Goal: Task Accomplishment & Management: Complete application form

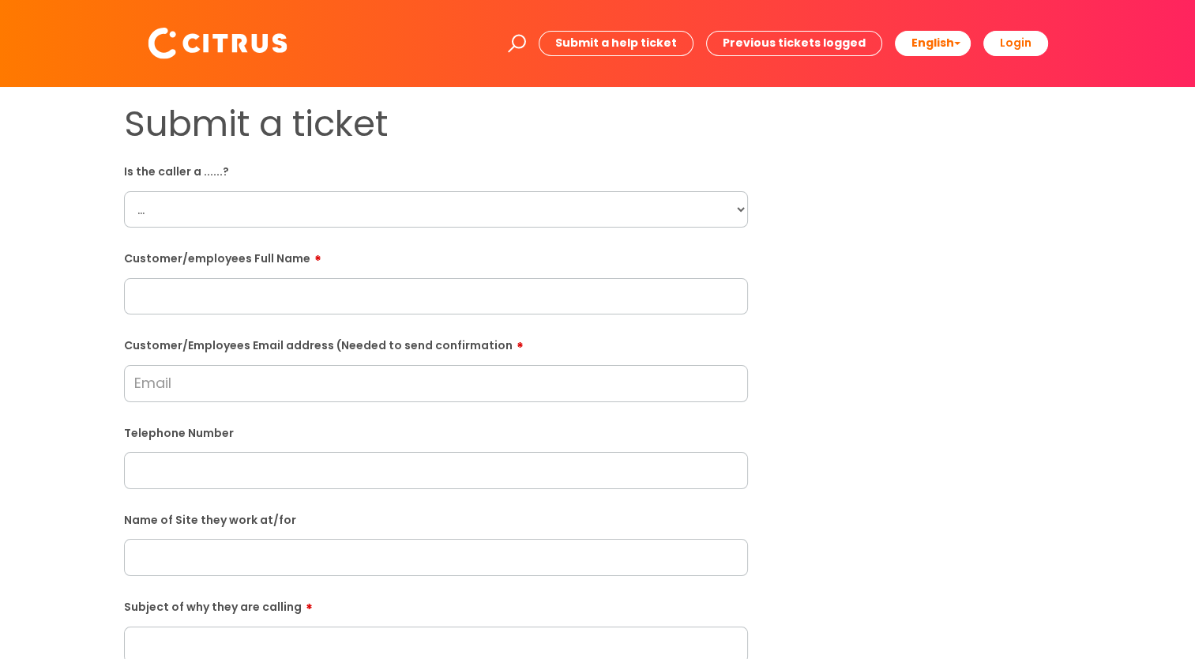
click at [736, 216] on select "... Citrus Customer Citrus Employee Contractor Supplier" at bounding box center [436, 209] width 624 height 36
select select "Citrus Customer"
click at [124, 191] on select "... Citrus Customer Citrus Employee Contractor Supplier" at bounding box center [436, 209] width 624 height 36
click at [276, 305] on input "text" at bounding box center [436, 296] width 624 height 36
click at [193, 291] on input "text" at bounding box center [436, 296] width 624 height 36
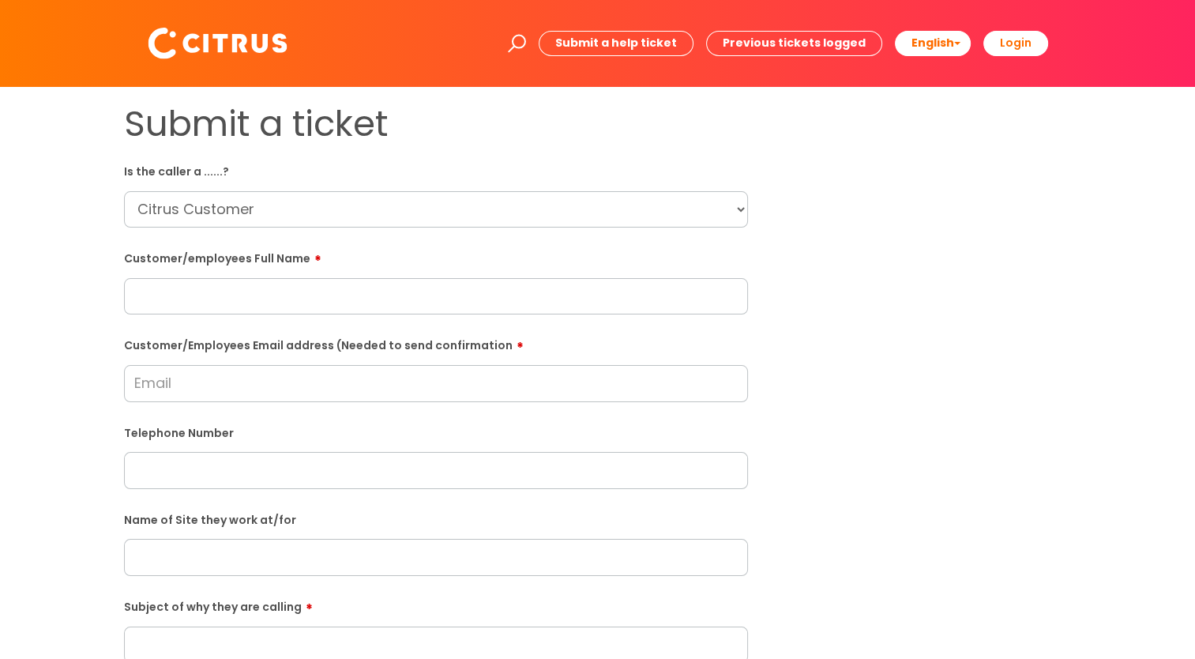
paste input "Simone White"
type input "Simone White"
click at [220, 393] on input "Customer/Employees Email address (Needed to send confirmation" at bounding box center [436, 383] width 624 height 36
type input "simone.w@hartwoodcollection.com"
click at [213, 469] on input "text" at bounding box center [436, 470] width 624 height 36
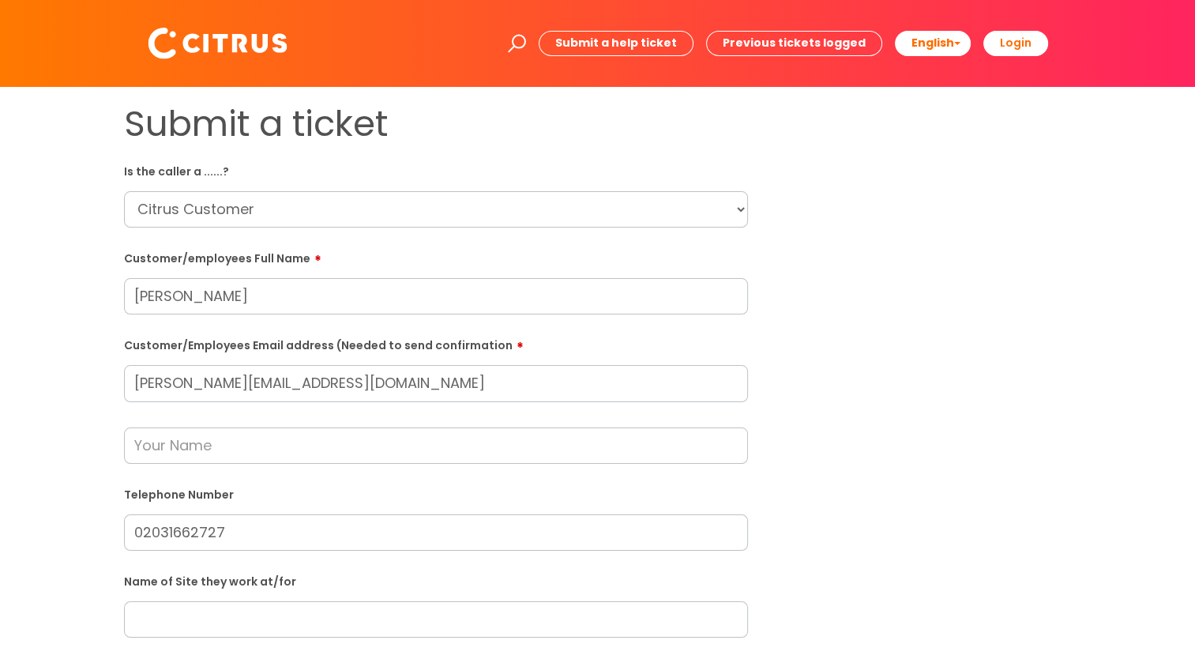
scroll to position [158, 0]
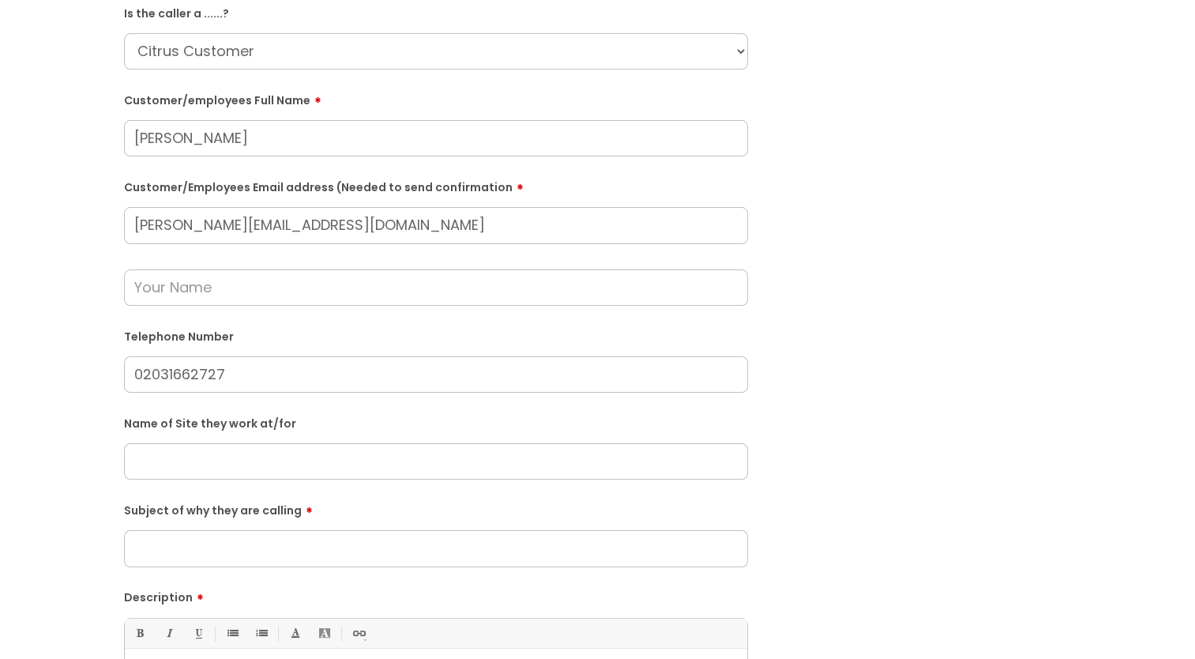
type input "02031662727"
click at [227, 459] on input "text" at bounding box center [436, 461] width 624 height 36
type input "Unsure"
click at [253, 548] on input "Subject of why they are calling" at bounding box center [436, 548] width 624 height 36
type input "I"
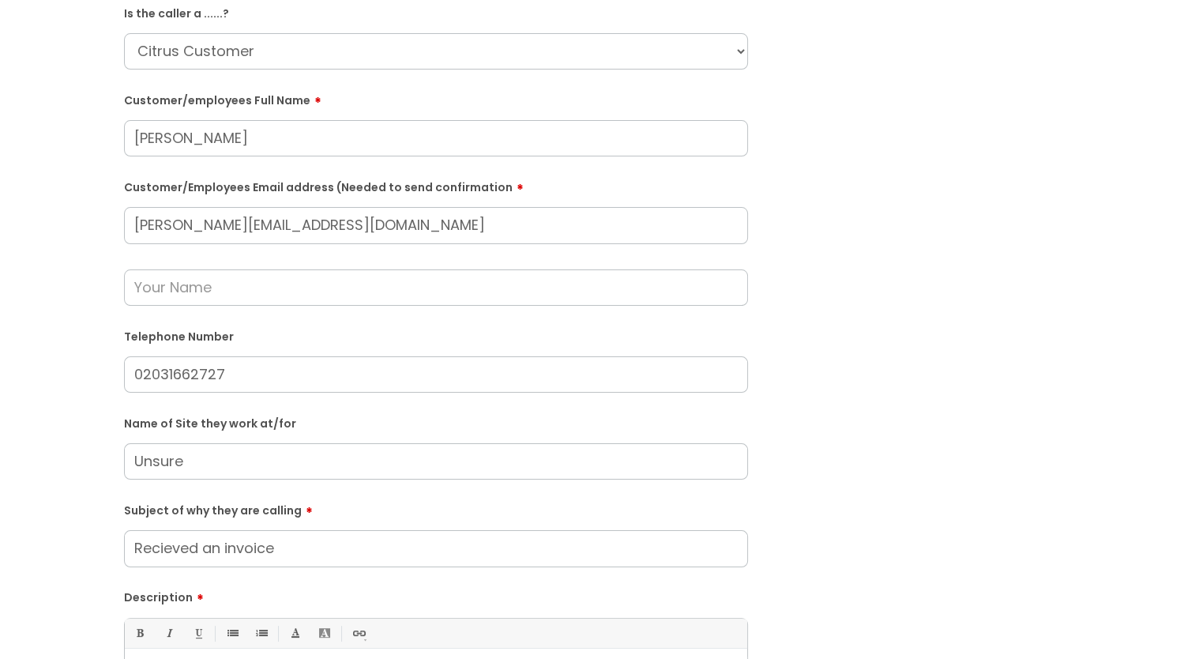
type input "Recieved an invoice"
drag, startPoint x: 287, startPoint y: 547, endPoint x: 101, endPoint y: 543, distance: 185.7
click at [101, 543] on div "Submit a ticket Is the caller a ......? ... Citrus Customer Citrus Employee Con…" at bounding box center [597, 431] width 1163 height 972
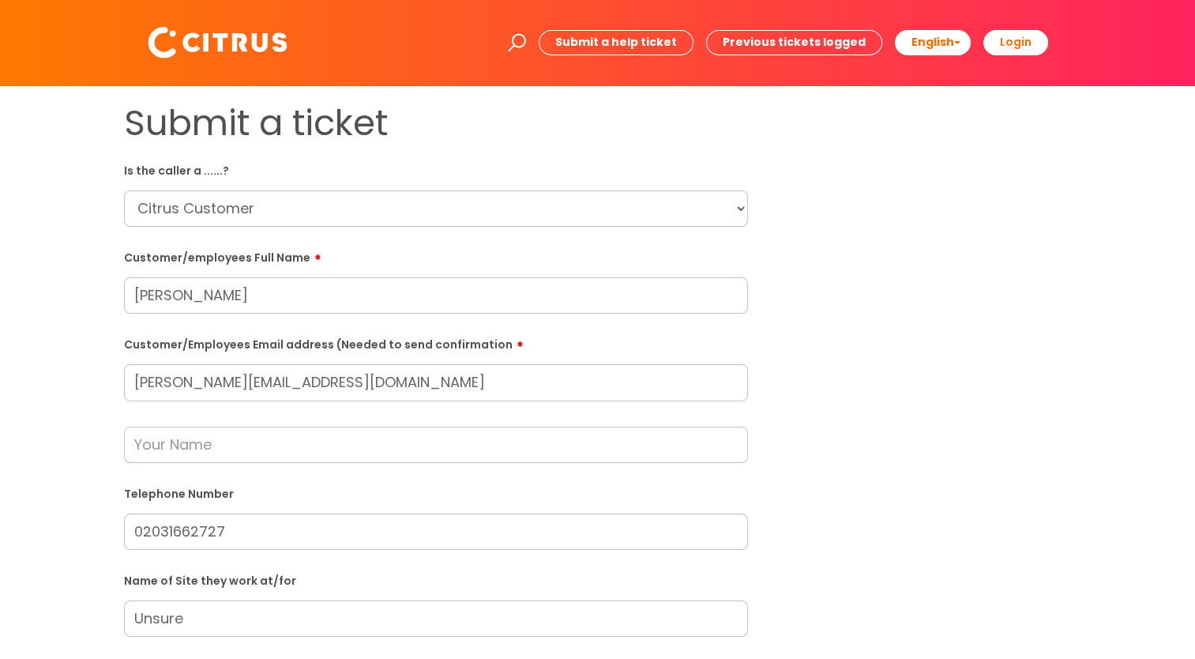
scroll to position [0, 0]
type input "Invoice"
click at [219, 454] on input "text" at bounding box center [436, 445] width 624 height 36
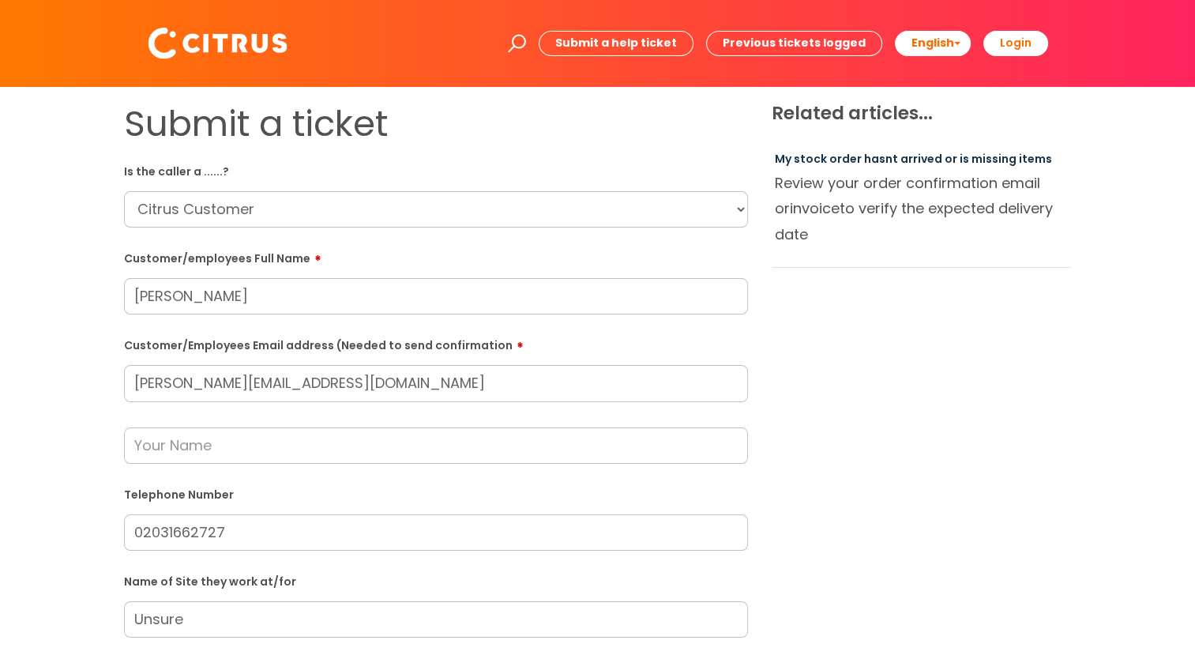
click at [268, 384] on input "simone.w@hartwoodcollection.com" at bounding box center [436, 383] width 624 height 36
click at [241, 303] on input "Simone White" at bounding box center [436, 296] width 624 height 36
click at [215, 445] on input "text" at bounding box center [436, 445] width 624 height 36
type input "Mickey"
click at [348, 540] on input "02031662727" at bounding box center [436, 532] width 624 height 36
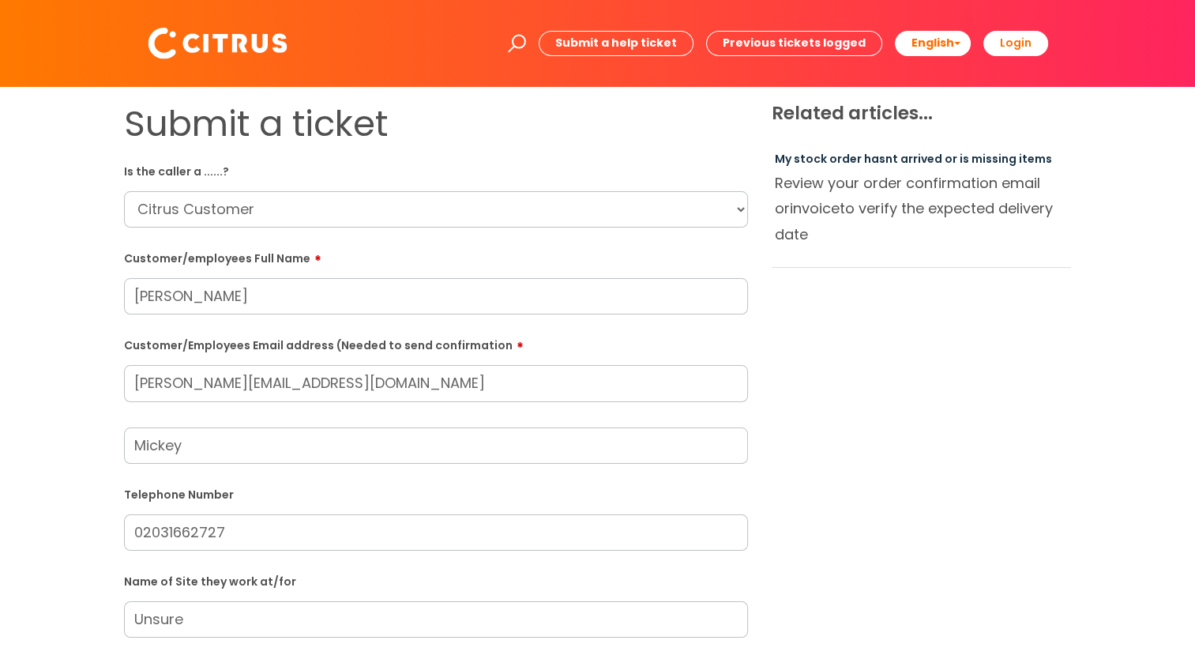
drag, startPoint x: 216, startPoint y: 445, endPoint x: 110, endPoint y: 460, distance: 107.7
click at [110, 460] on div "Submit a ticket Is the caller a ......? ... Citrus Customer Citrus Employee Con…" at bounding box center [597, 589] width 1163 height 972
click at [836, 532] on div "Submit a ticket Is the caller a ......? ... Citrus Customer Citrus Employee Con…" at bounding box center [598, 589] width 972 height 972
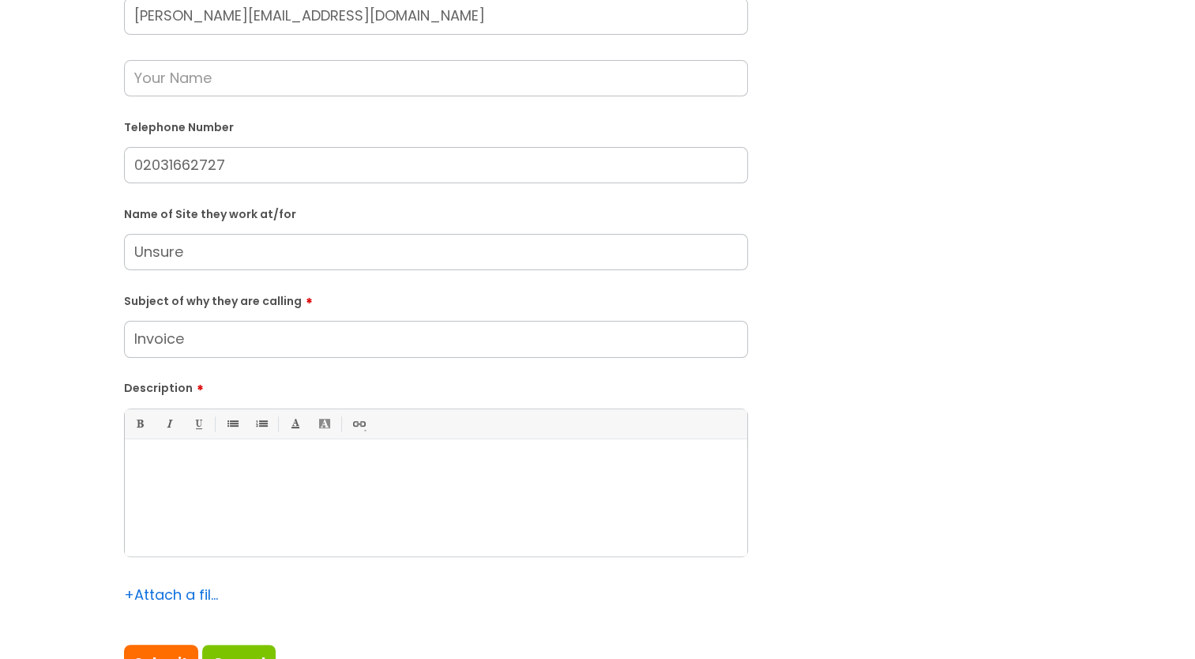
scroll to position [395, 0]
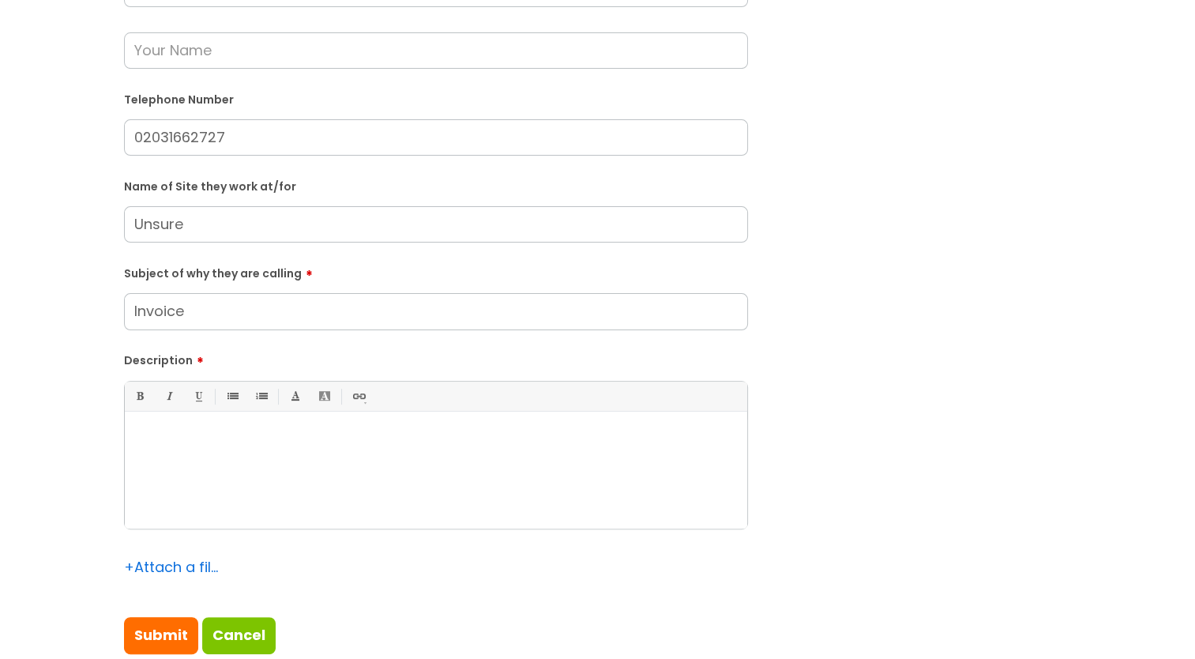
click at [201, 457] on div at bounding box center [436, 473] width 622 height 109
click at [138, 434] on p "INV11133" at bounding box center [436, 438] width 599 height 14
click at [263, 438] on p "Invoice number INV11133" at bounding box center [436, 438] width 599 height 14
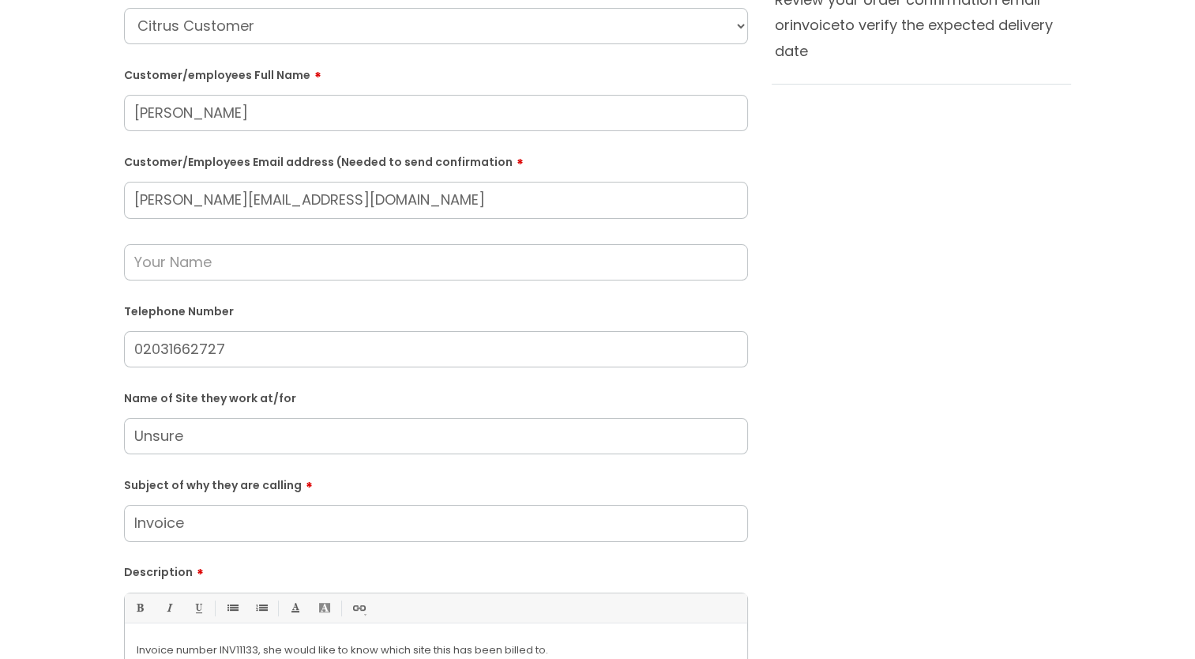
scroll to position [158, 0]
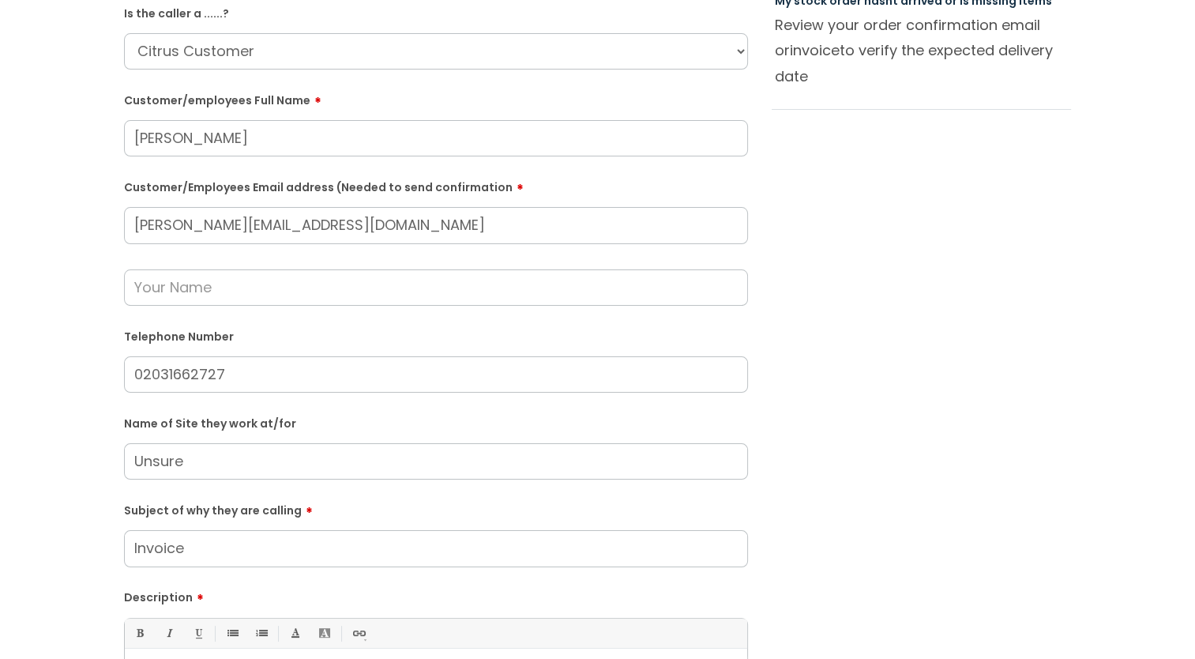
drag, startPoint x: 232, startPoint y: 371, endPoint x: 112, endPoint y: 372, distance: 120.1
click at [112, 372] on div "Submit a ticket Is the caller a ......? ... Citrus Customer Citrus Employee Con…" at bounding box center [436, 431] width 648 height 972
drag, startPoint x: 453, startPoint y: 221, endPoint x: 79, endPoint y: 228, distance: 374.5
click at [79, 228] on div "Submit a ticket Is the caller a ......? ... Citrus Customer Citrus Employee Con…" at bounding box center [597, 431] width 1163 height 972
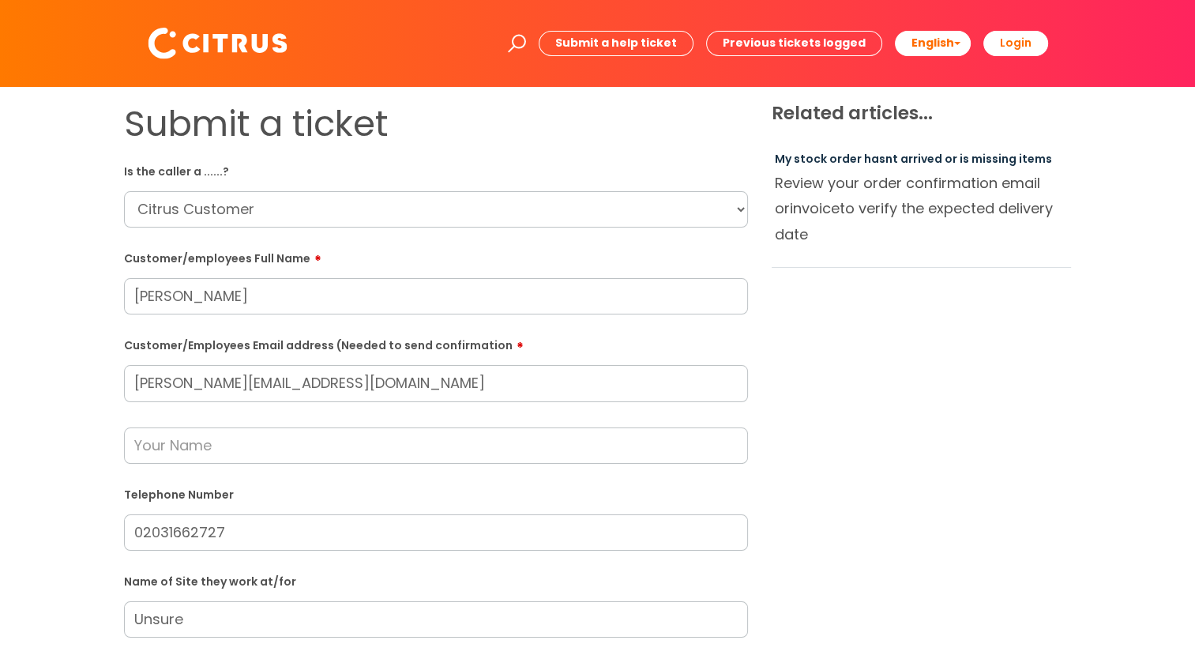
scroll to position [0, 0]
click at [156, 395] on input "simone.w@hartwoodcollection.com" at bounding box center [436, 383] width 624 height 36
click at [188, 390] on input "simone.w@hartwoodcollection.com" at bounding box center [436, 383] width 624 height 36
click at [155, 388] on input "simone.w@hartwoodcollection.com" at bounding box center [436, 383] width 624 height 36
click at [170, 389] on input "simone.w@hartwoodcollection.com" at bounding box center [436, 383] width 624 height 36
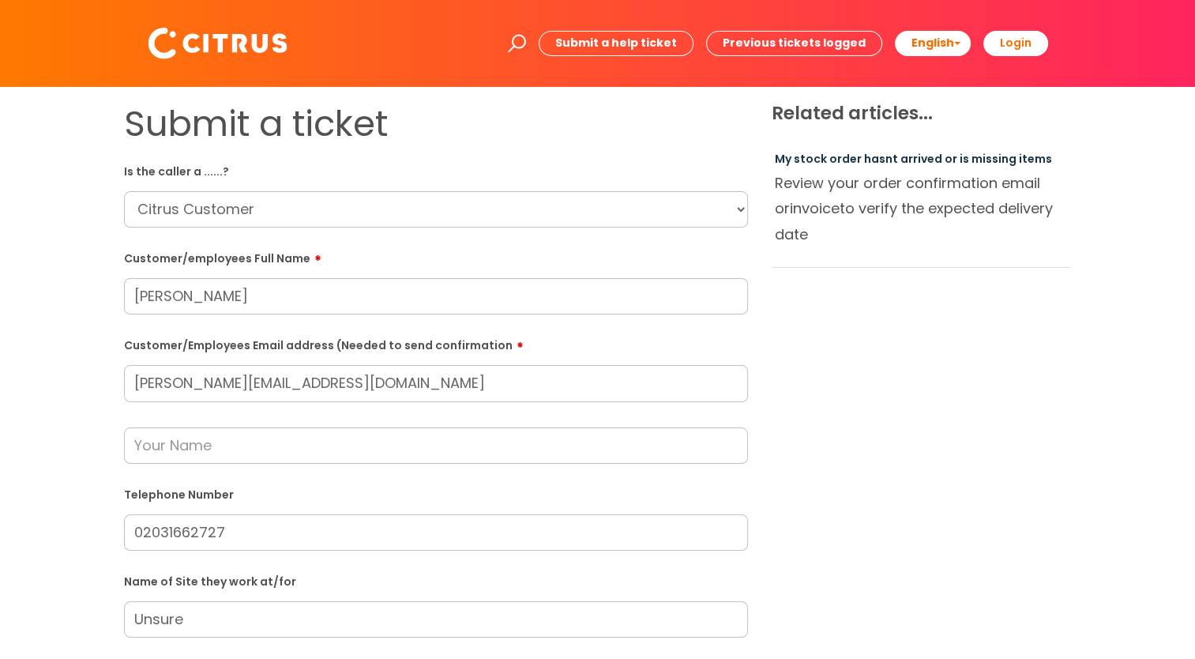
click at [161, 385] on input "simone.w@hartwoodcollection.com" at bounding box center [436, 383] width 624 height 36
click at [177, 387] on input "simone.w@hartwoodcollection.com" at bounding box center [436, 383] width 624 height 36
click at [182, 385] on input "simone.w@hartwoodcollection.com" at bounding box center [436, 383] width 624 height 36
click at [142, 380] on input "simone.w@hartwoodcollection.com" at bounding box center [436, 383] width 624 height 36
click at [146, 382] on input "simone.w@hartwoodcollection.com" at bounding box center [436, 383] width 624 height 36
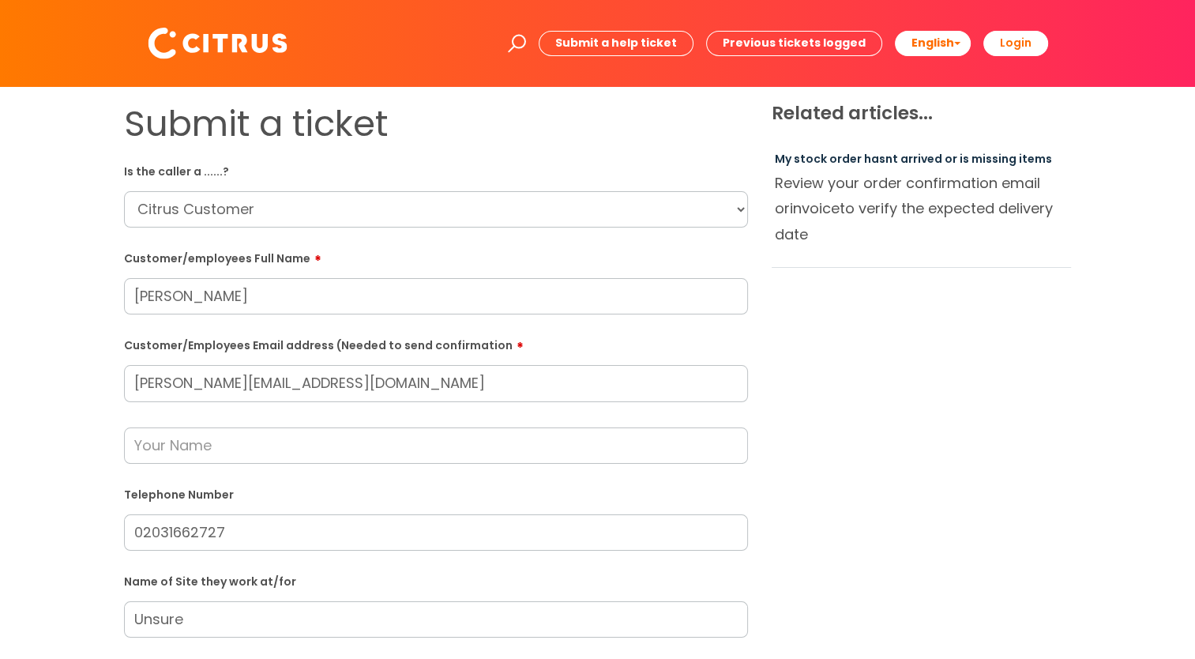
click at [159, 387] on input "simone.w@hartwoodcollection.com" at bounding box center [436, 383] width 624 height 36
click at [172, 386] on input "simone.w@hartwoodcollection.com" at bounding box center [436, 383] width 624 height 36
click at [190, 381] on input "simone.w@hartwoodcollection.com" at bounding box center [436, 383] width 624 height 36
click at [201, 385] on input "simone.w@hartwoodcollection.com" at bounding box center [436, 383] width 624 height 36
click at [258, 390] on input "simone.w@hartwoodcollection.com" at bounding box center [436, 383] width 624 height 36
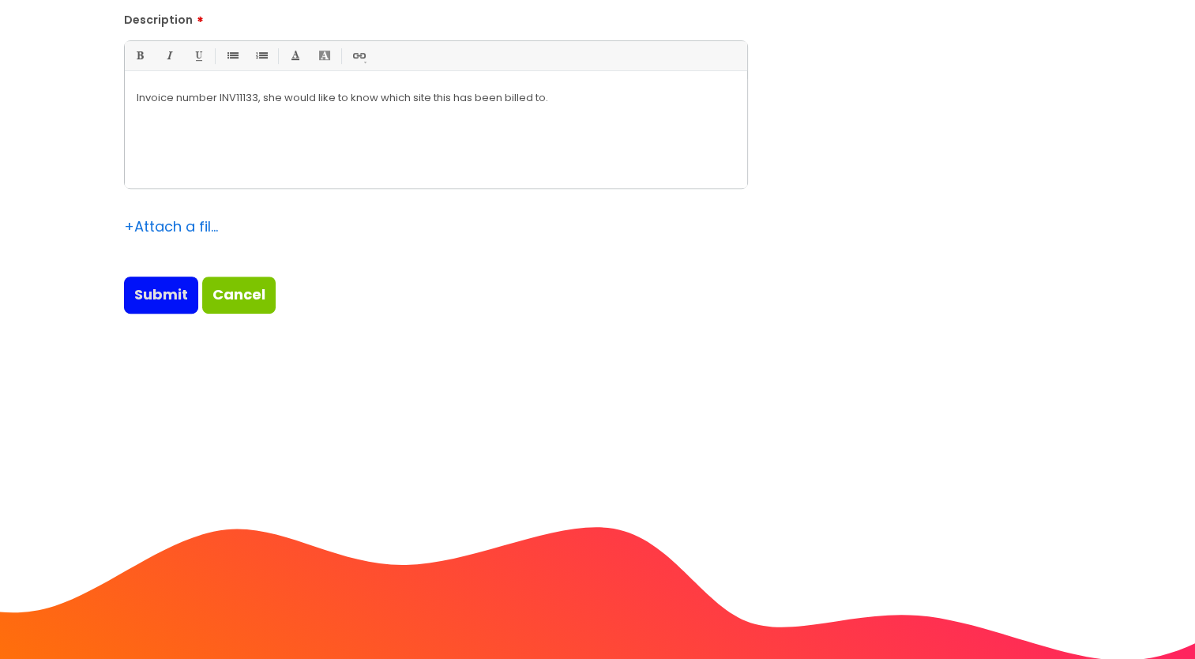
scroll to position [711, 0]
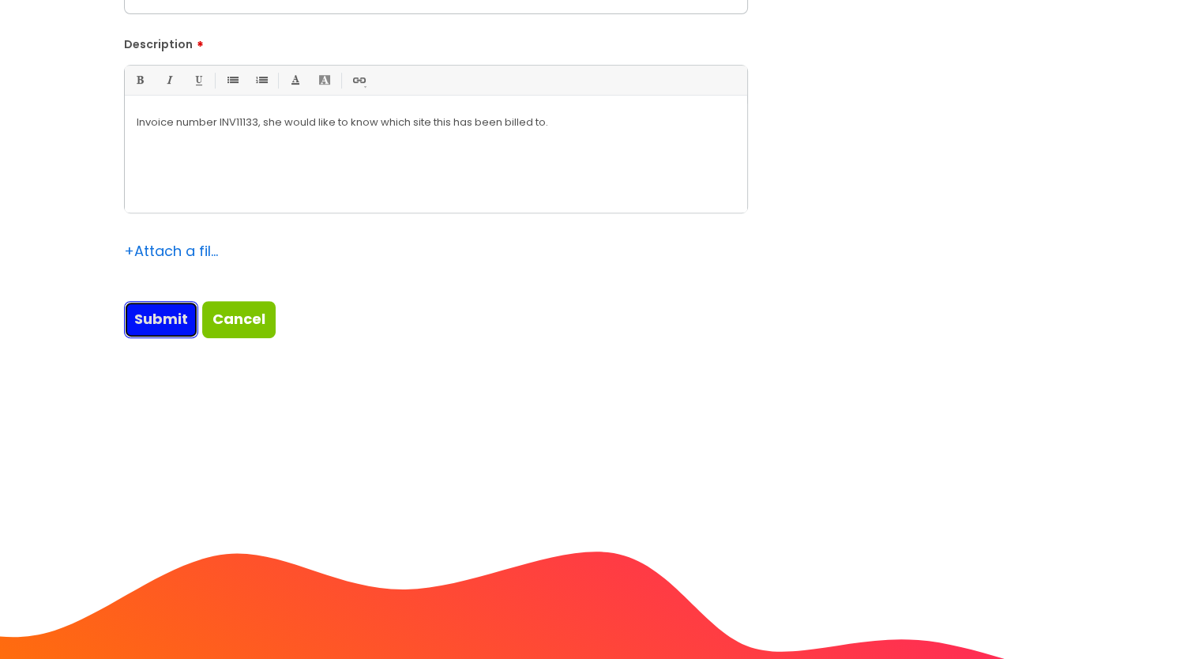
drag, startPoint x: 162, startPoint y: 325, endPoint x: 172, endPoint y: 327, distance: 10.4
click at [161, 325] on input "Submit" at bounding box center [161, 319] width 74 height 36
type input "Please Wait..."
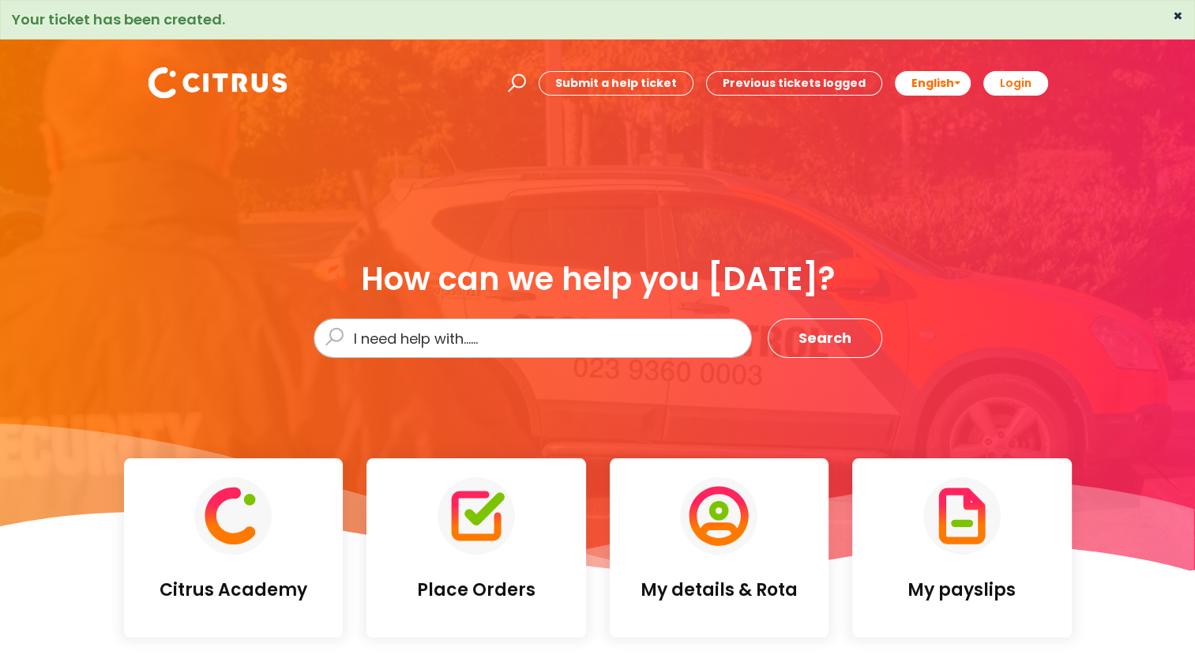
scroll to position [576, 0]
